Goal: Task Accomplishment & Management: Manage account settings

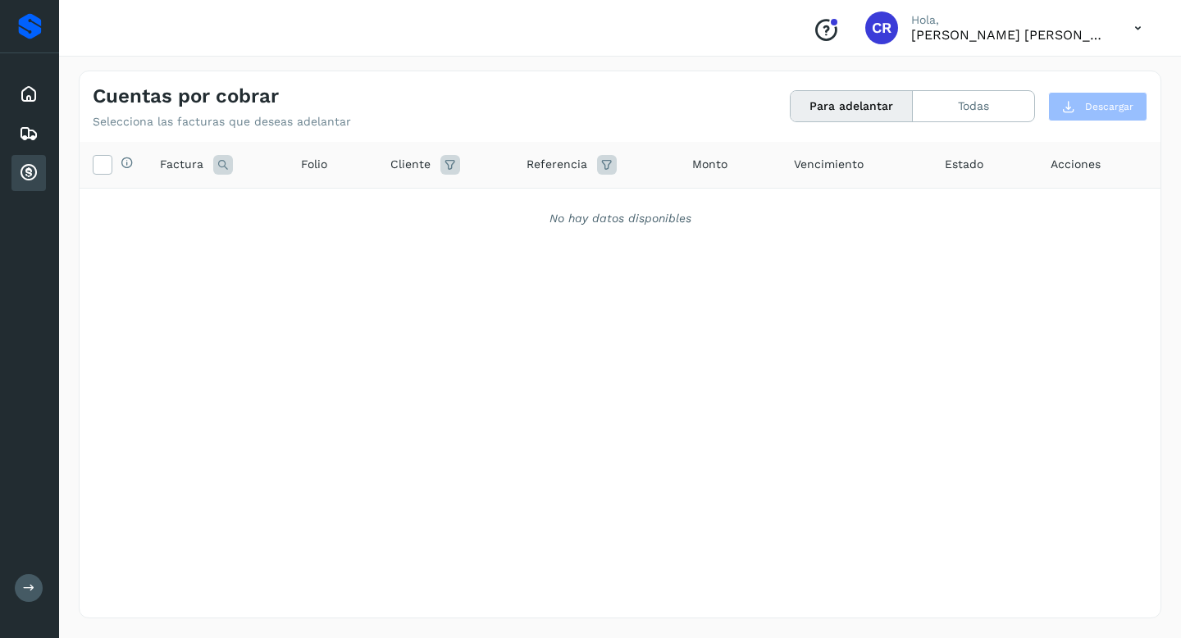
click at [38, 171] on icon at bounding box center [29, 173] width 20 height 20
click at [34, 99] on icon at bounding box center [29, 94] width 20 height 20
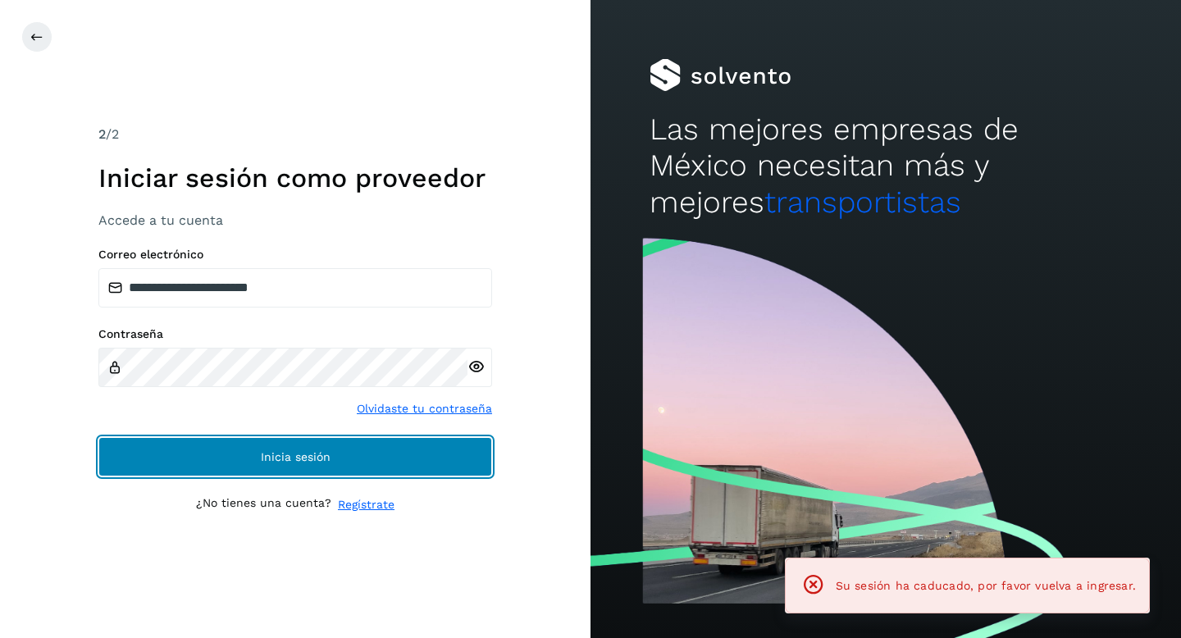
click at [182, 458] on button "Inicia sesión" at bounding box center [295, 456] width 394 height 39
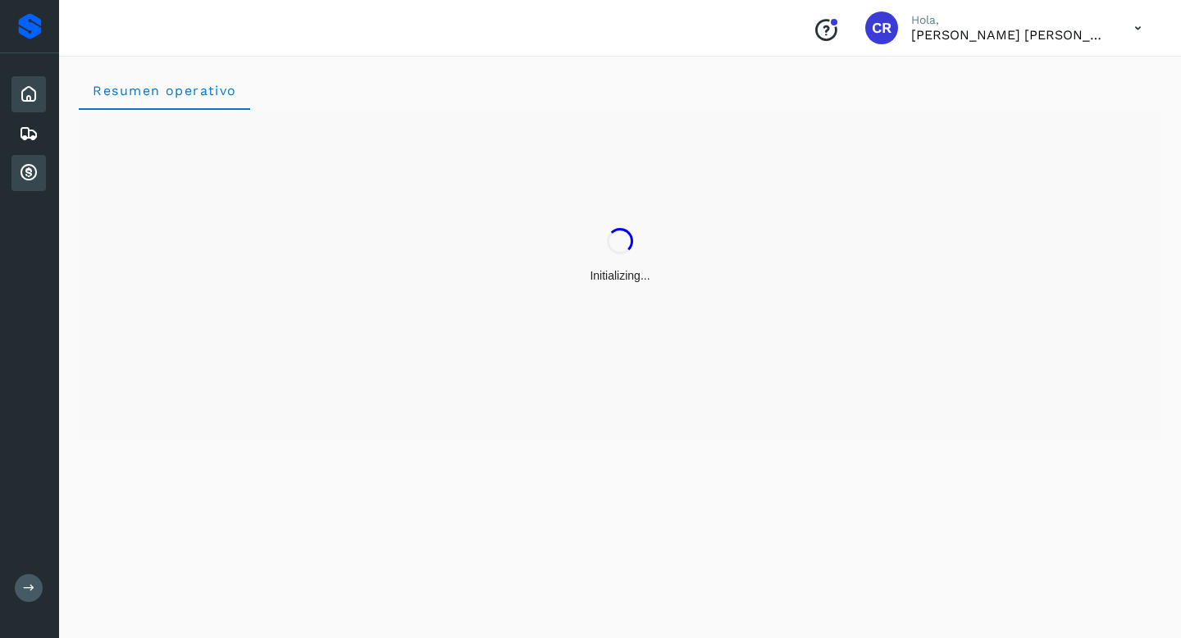
click at [23, 162] on div "Cuentas por cobrar" at bounding box center [28, 173] width 34 height 36
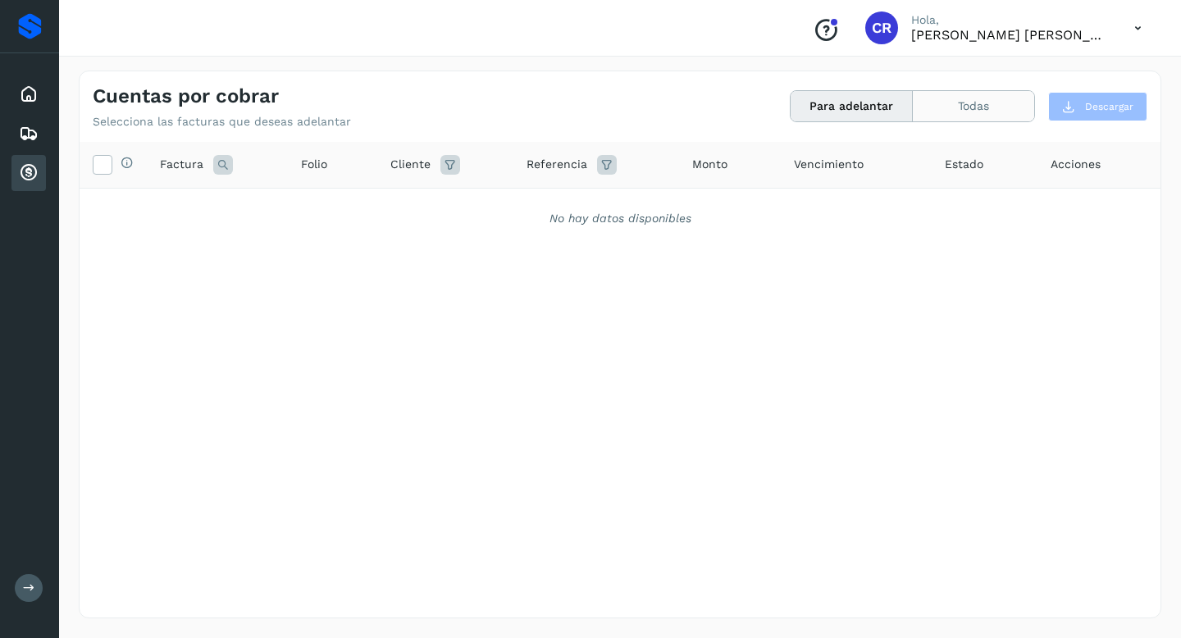
click at [1004, 114] on button "Todas" at bounding box center [973, 106] width 121 height 30
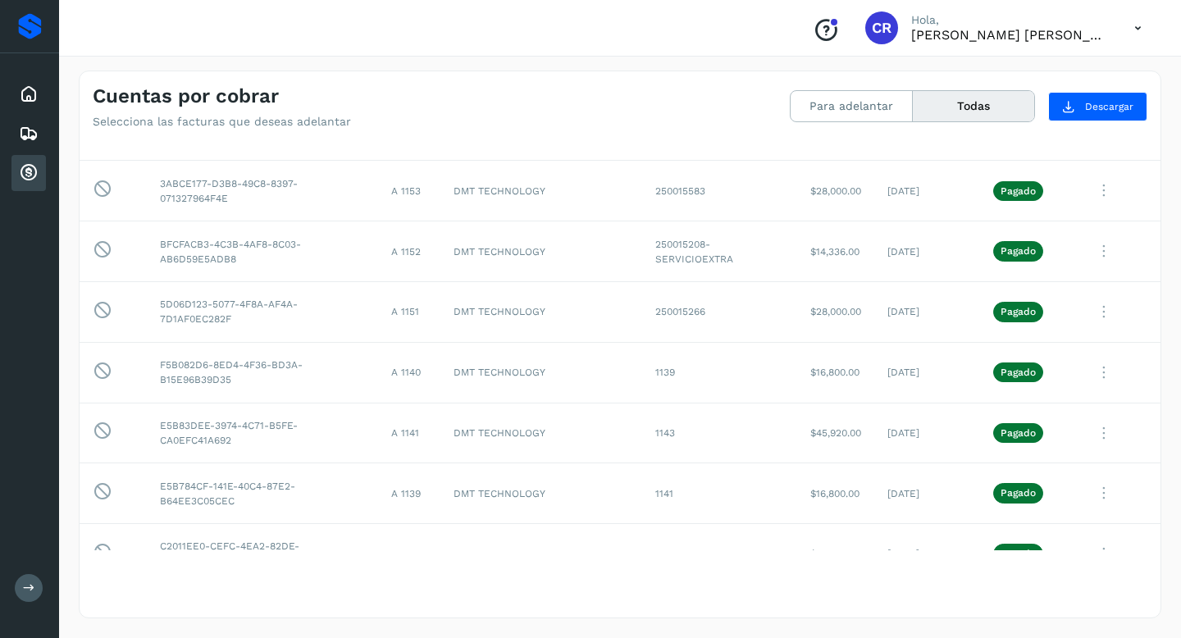
scroll to position [1613, 0]
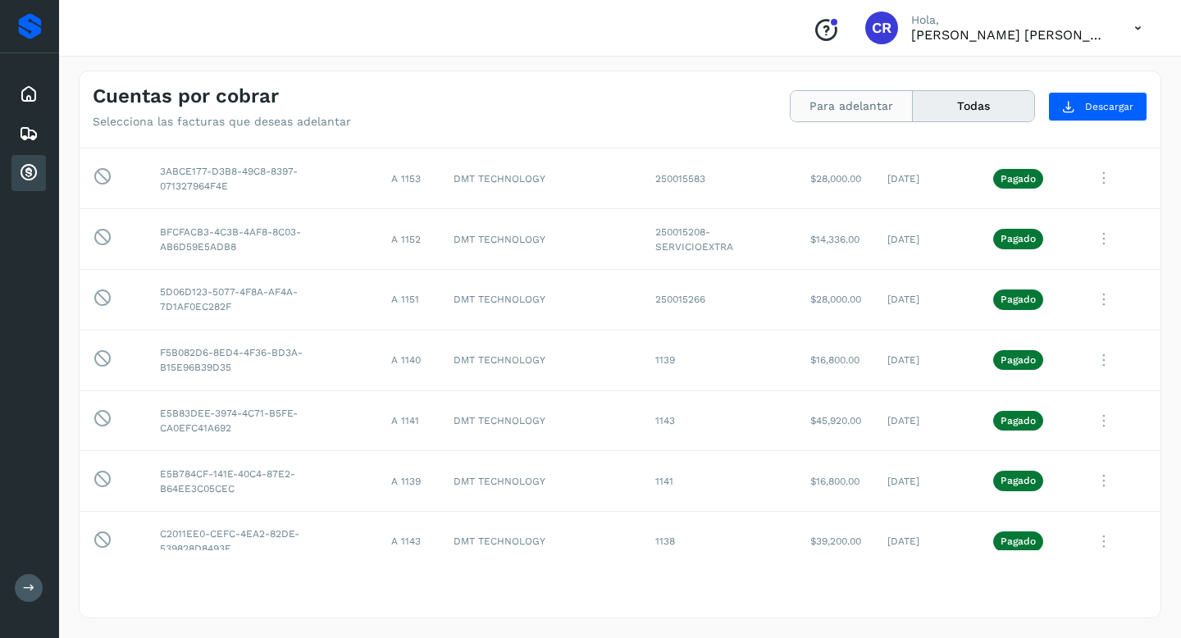
click at [838, 108] on button "Para adelantar" at bounding box center [852, 106] width 122 height 30
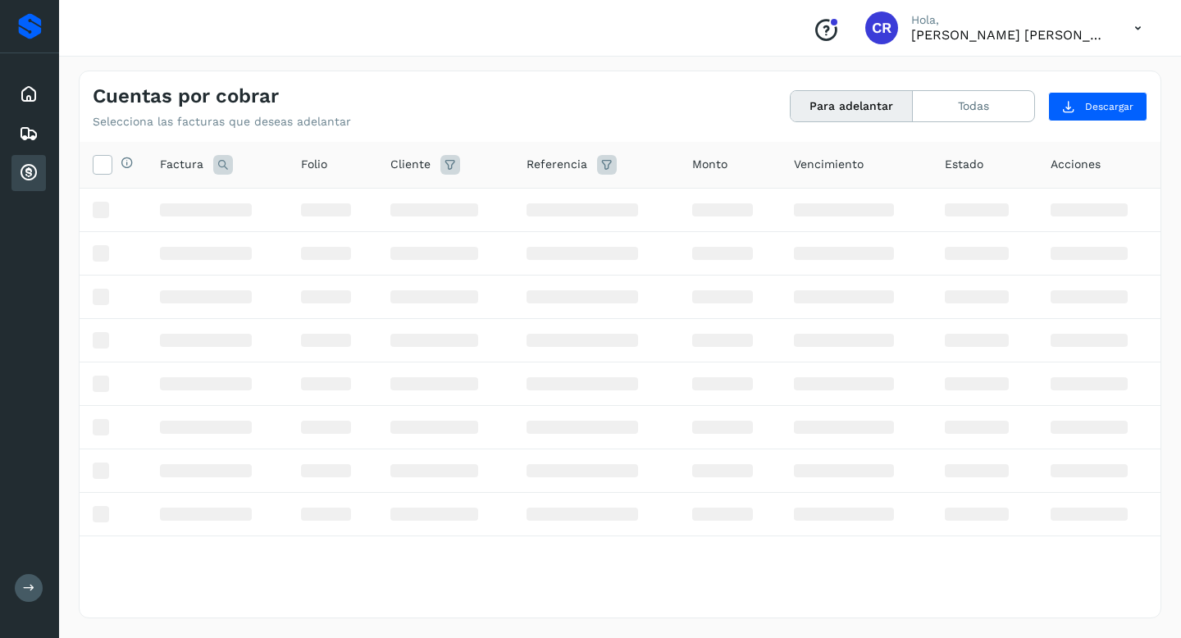
scroll to position [0, 0]
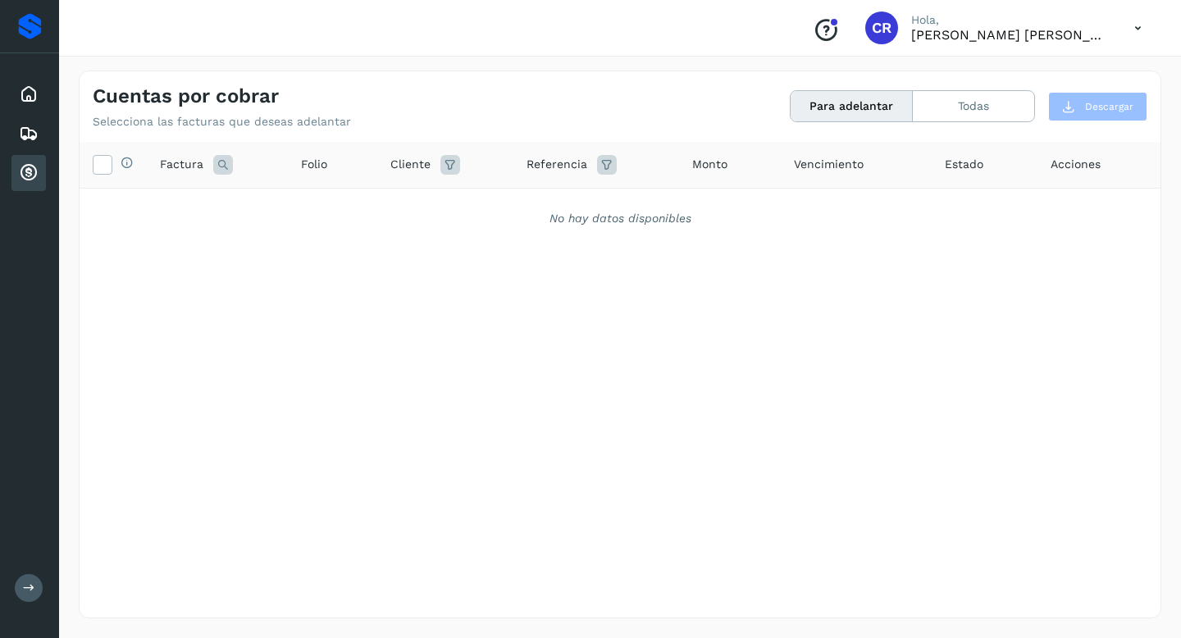
click at [838, 108] on button "Para adelantar" at bounding box center [852, 106] width 122 height 30
